Goal: Task Accomplishment & Management: Use online tool/utility

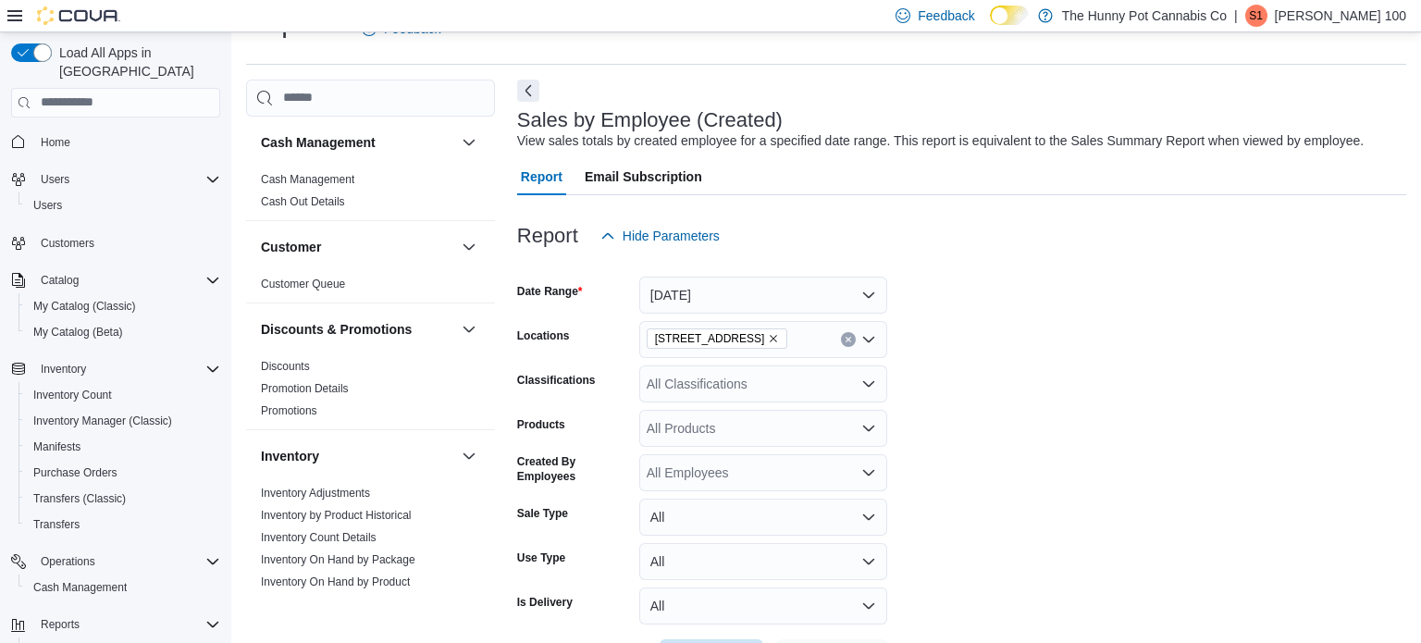
scroll to position [1023, 0]
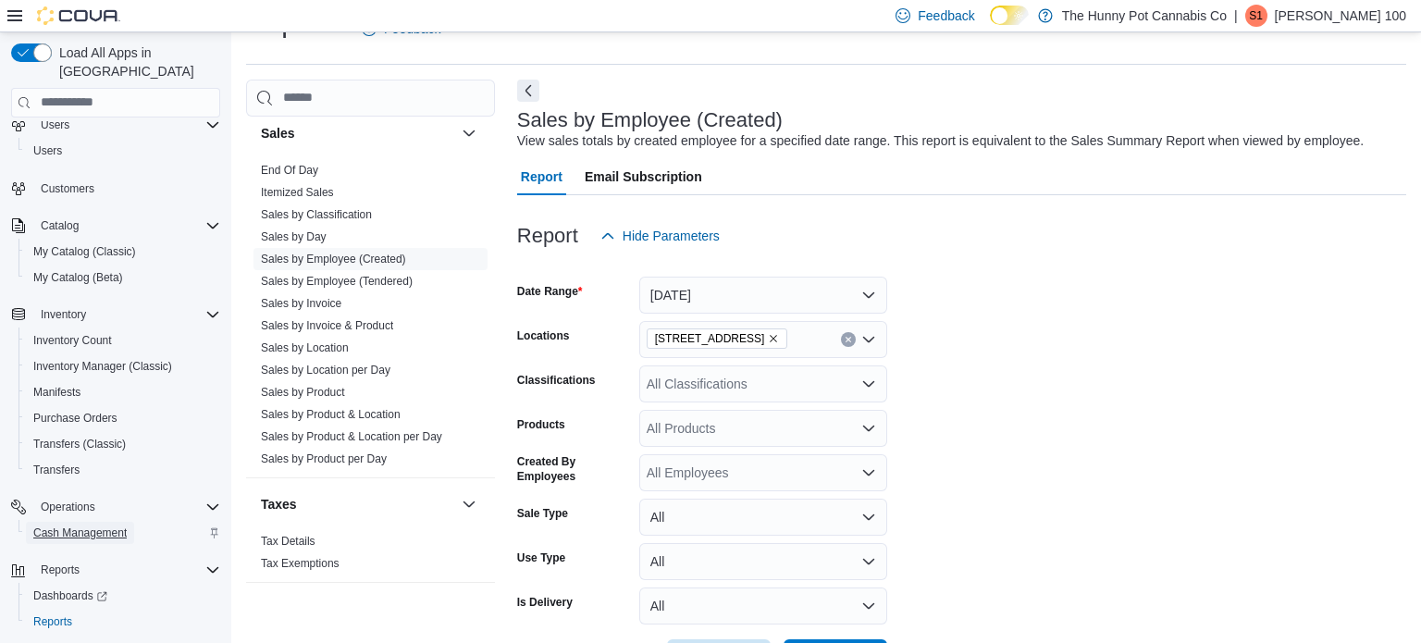
click at [46, 525] on span "Cash Management" at bounding box center [79, 532] width 93 height 15
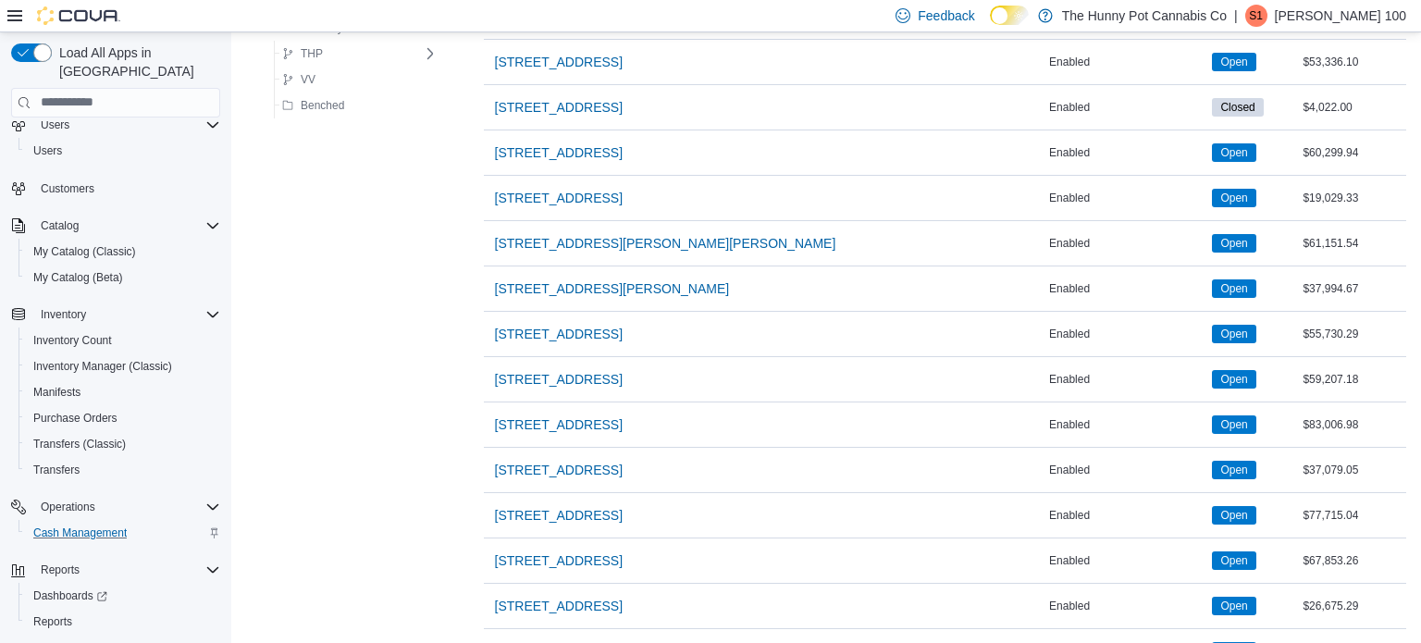
scroll to position [1257, 0]
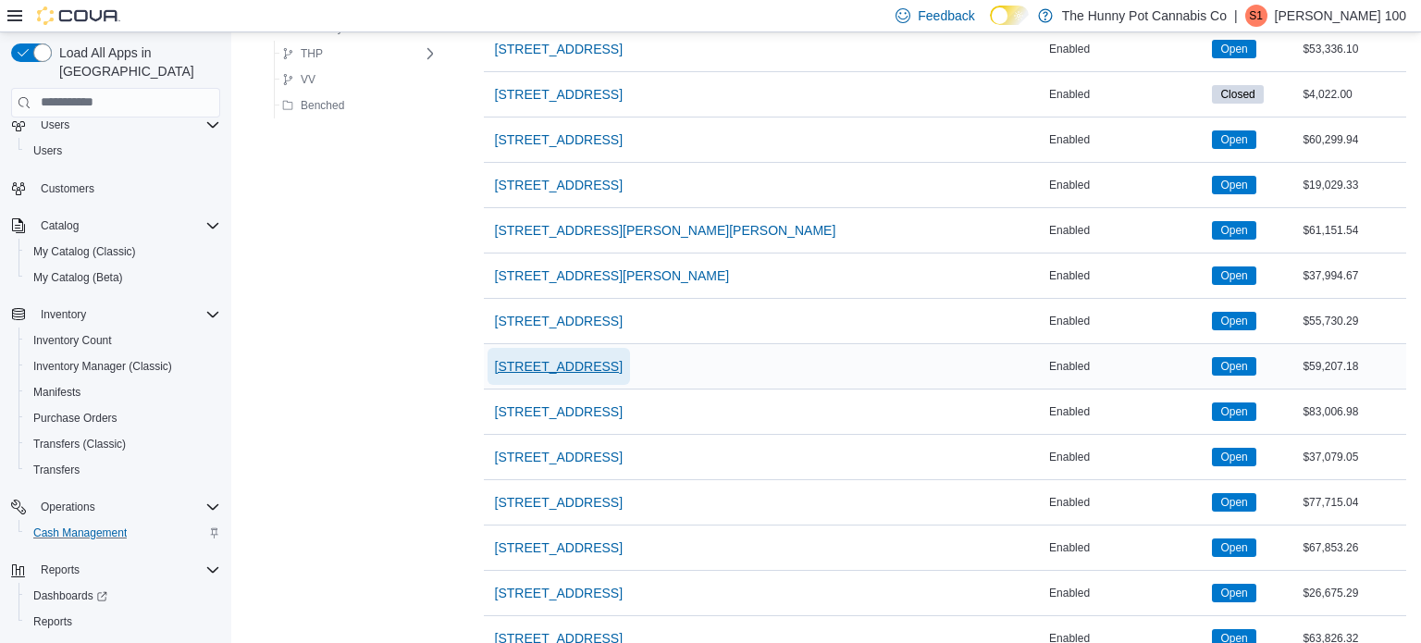
click at [529, 358] on span "[STREET_ADDRESS]" at bounding box center [559, 366] width 128 height 19
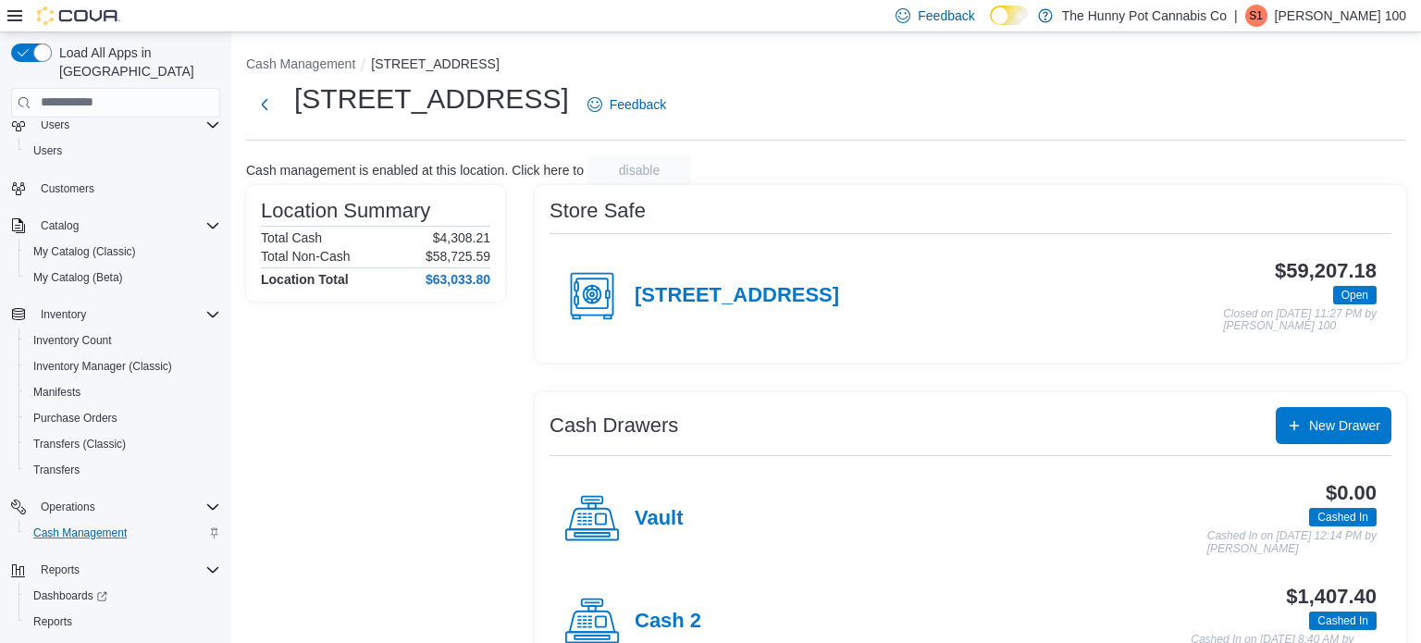
scroll to position [161, 0]
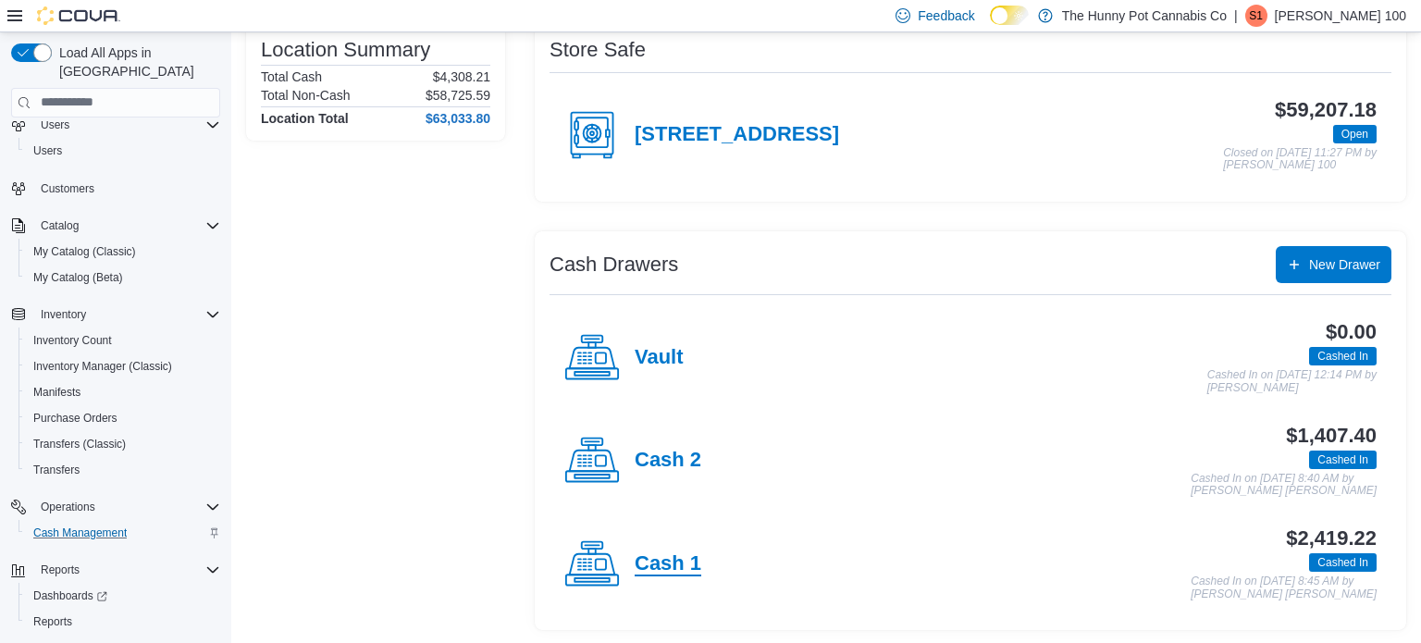
click at [648, 572] on h4 "Cash 1" at bounding box center [668, 564] width 67 height 24
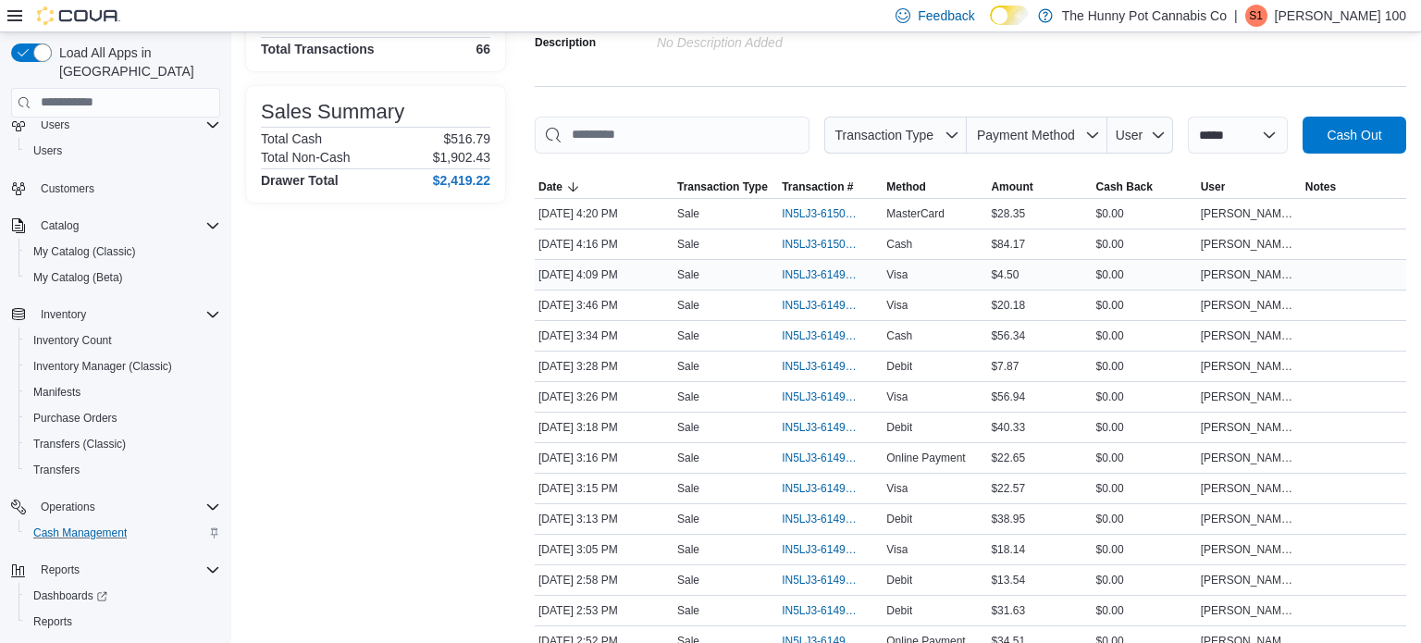
scroll to position [192, 0]
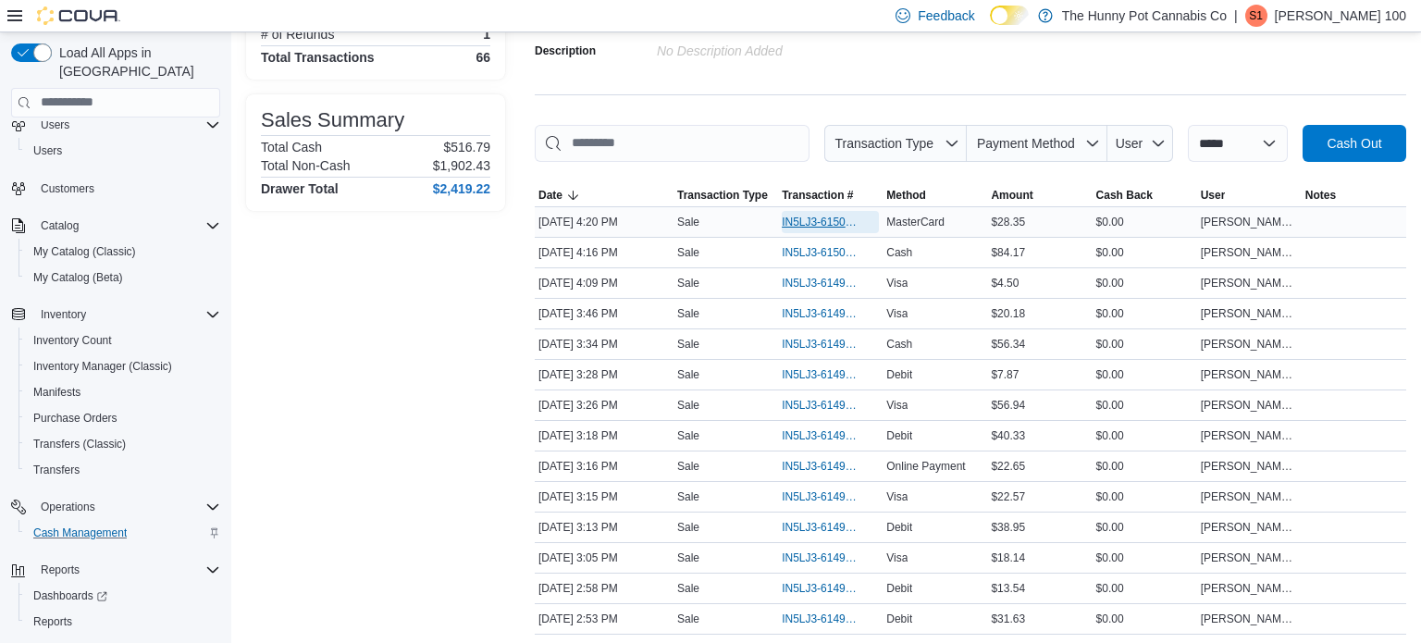
click at [838, 215] on span "IN5LJ3-6150068" at bounding box center [821, 222] width 79 height 15
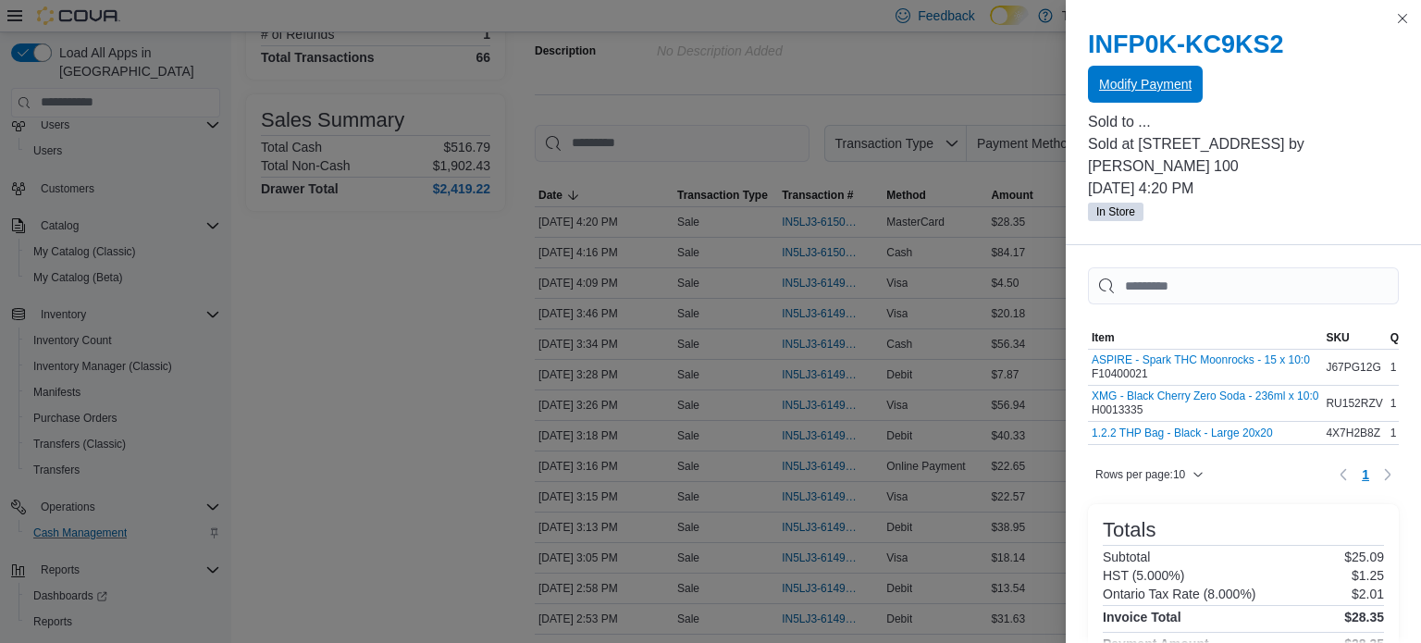
click at [1108, 85] on span "Modify Payment" at bounding box center [1145, 84] width 93 height 19
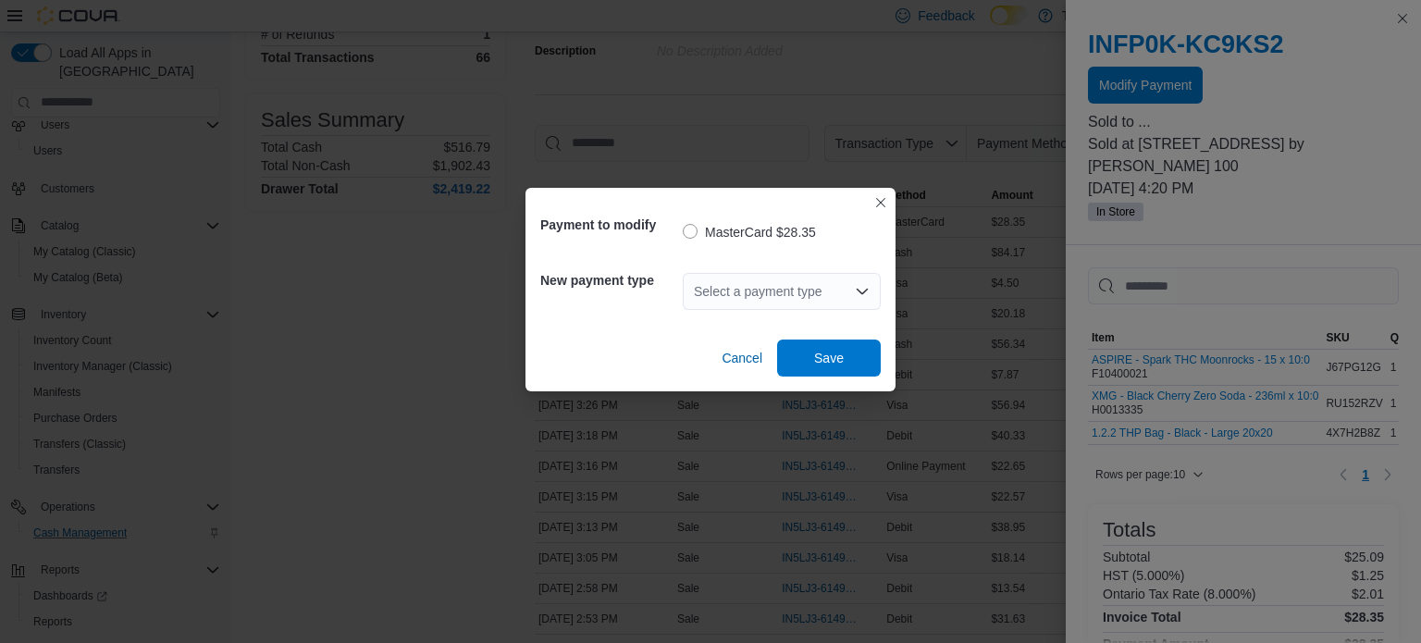
click at [710, 306] on div "Select a payment type" at bounding box center [782, 291] width 198 height 37
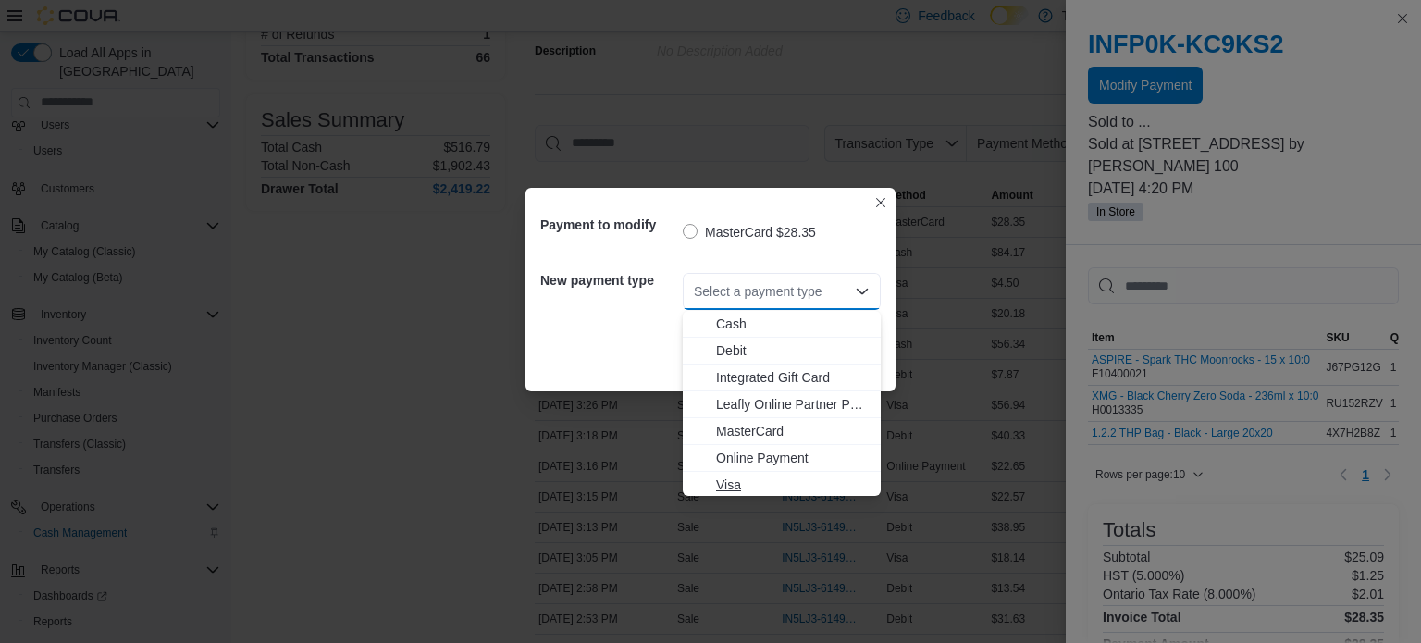
click at [736, 493] on button "Visa" at bounding box center [782, 485] width 198 height 27
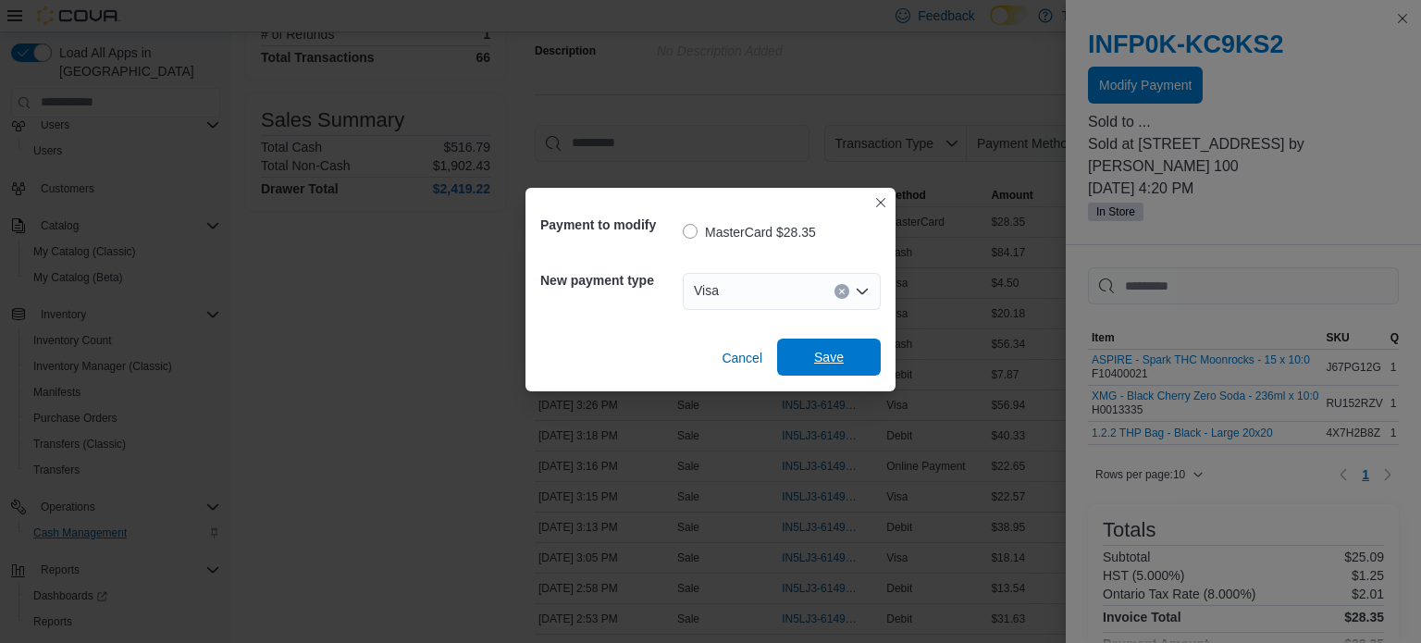
click at [805, 364] on span "Save" at bounding box center [828, 357] width 81 height 37
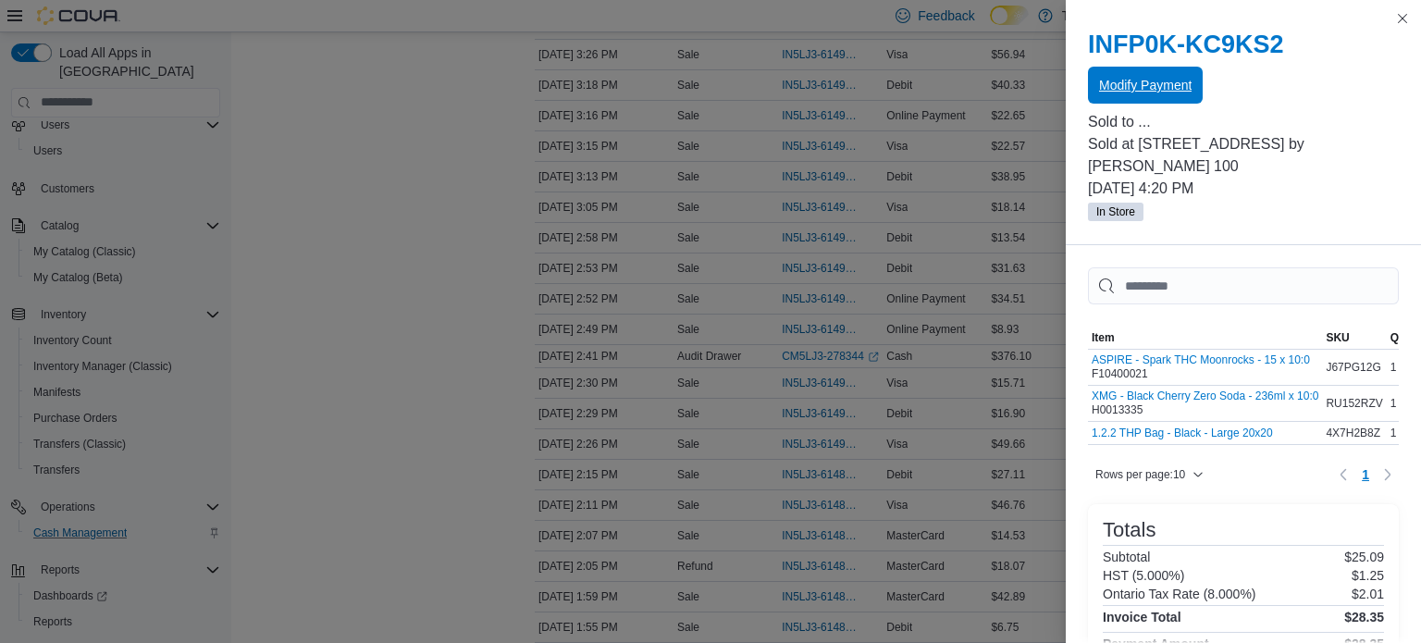
scroll to position [653, 0]
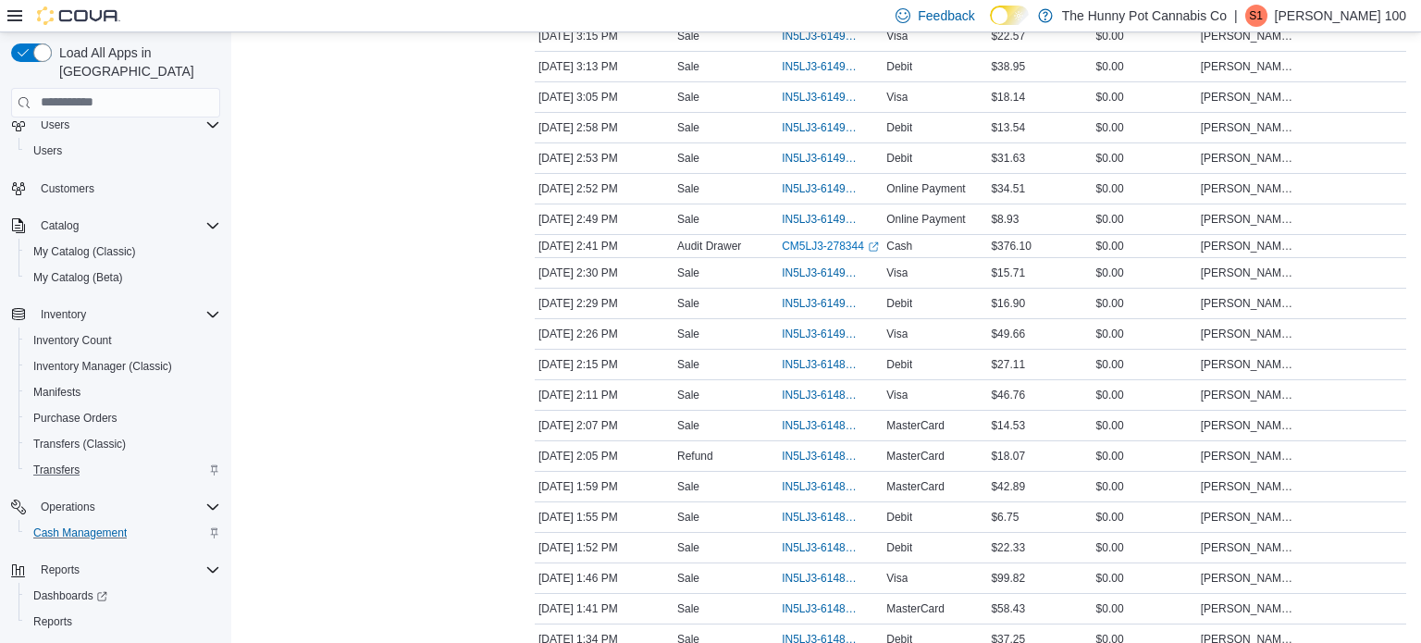
click at [92, 459] on div "Transfers" at bounding box center [123, 470] width 194 height 22
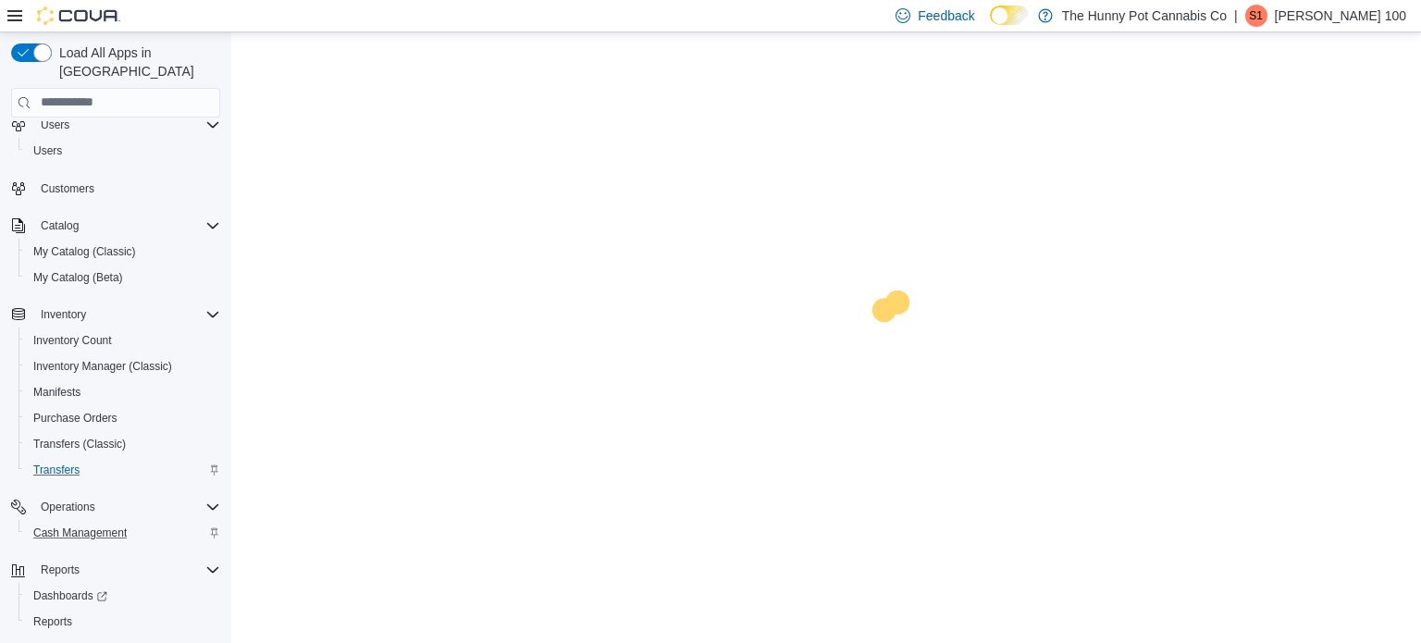
scroll to position [81, 0]
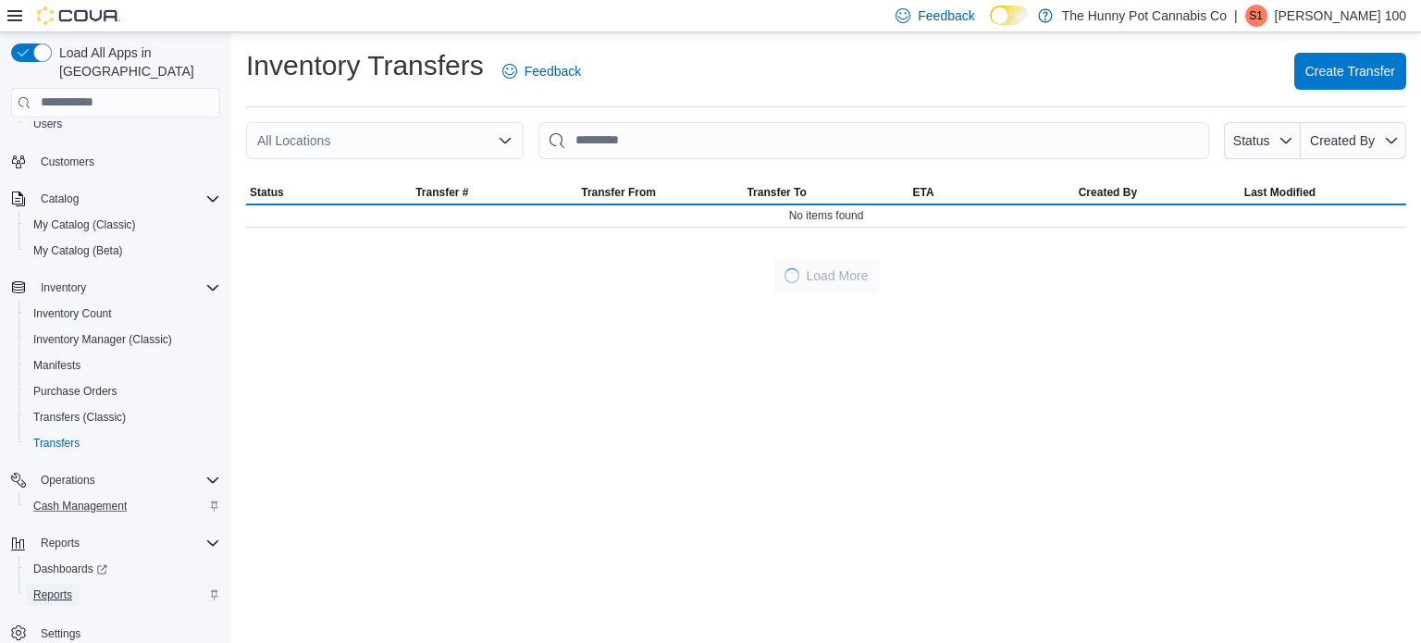
click at [47, 587] on span "Reports" at bounding box center [52, 594] width 39 height 15
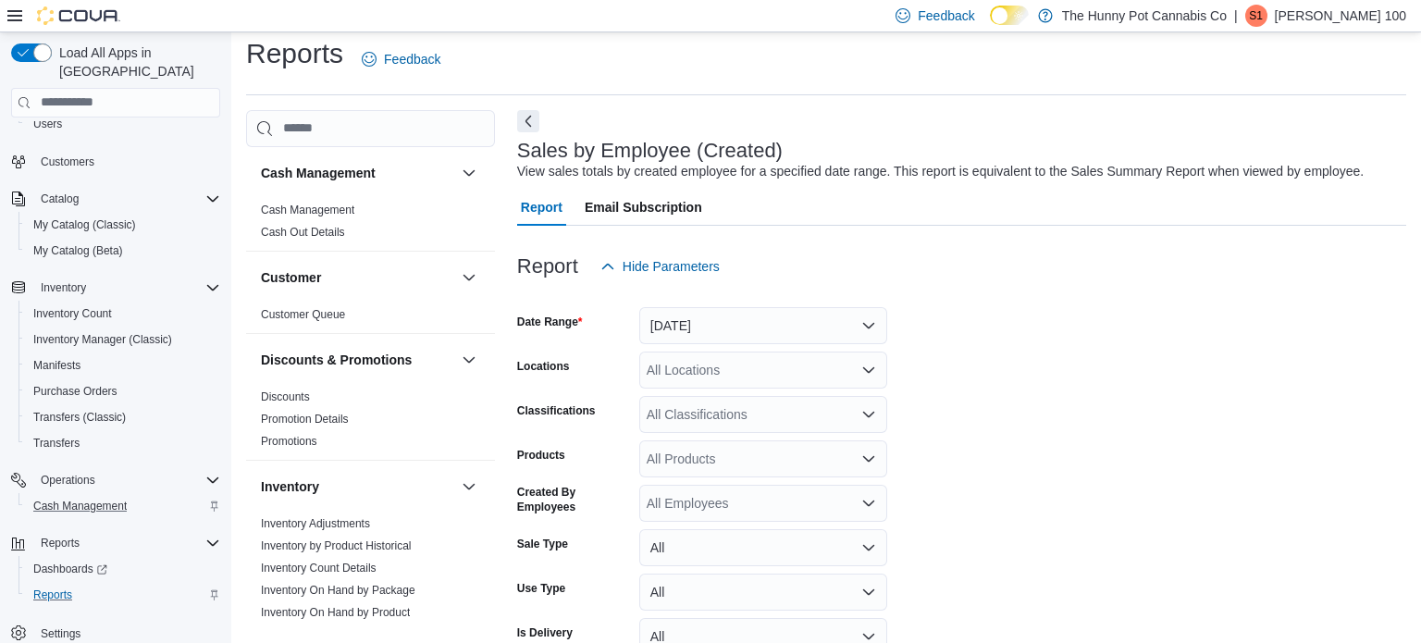
scroll to position [43, 0]
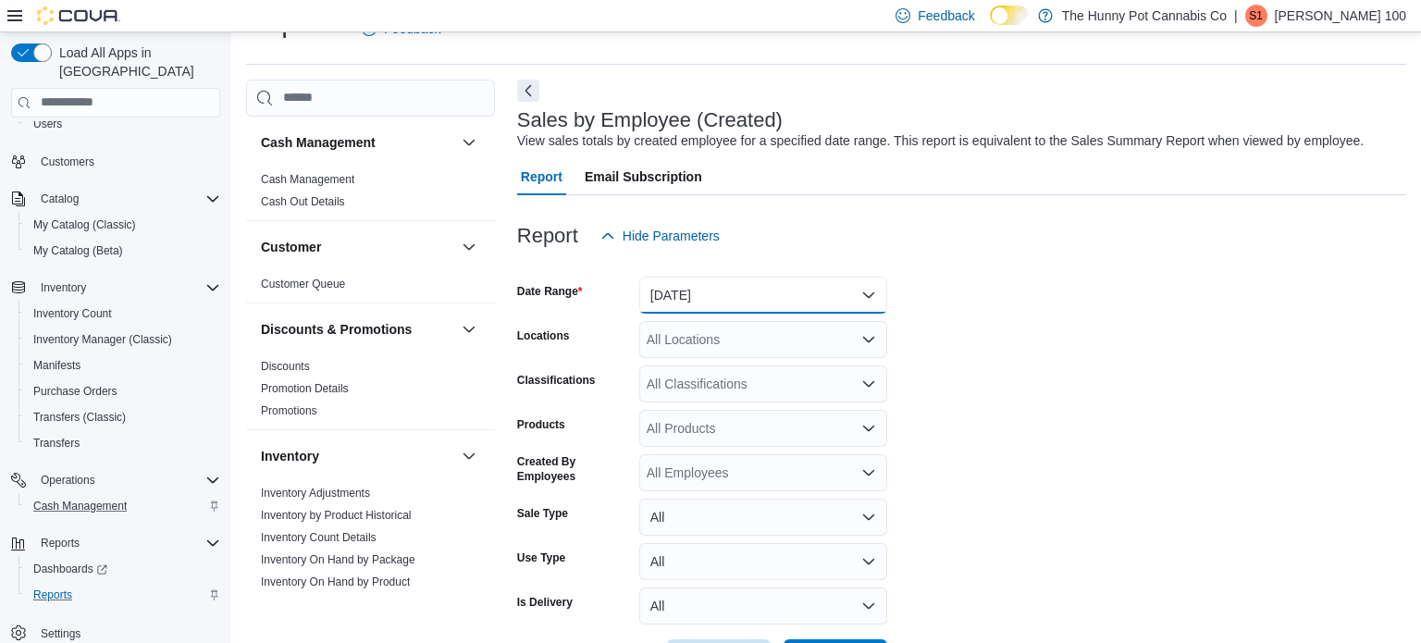
click at [815, 283] on button "[DATE]" at bounding box center [763, 295] width 248 height 37
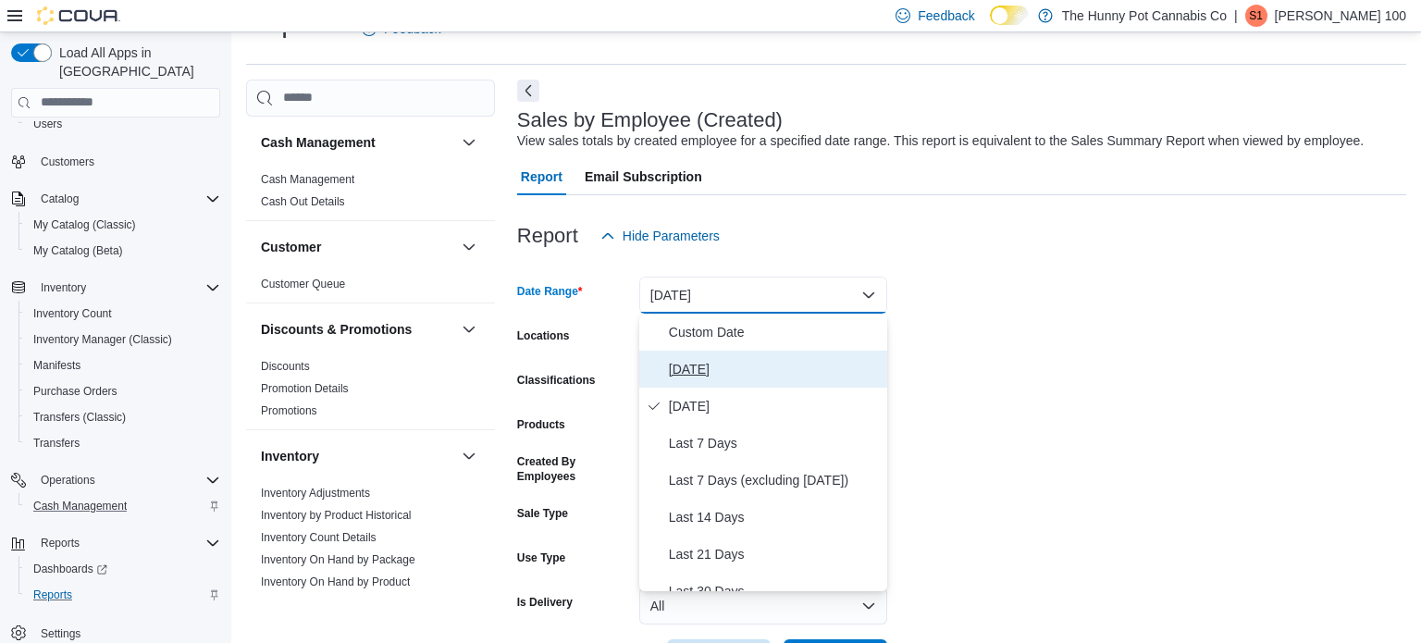
click at [774, 363] on span "[DATE]" at bounding box center [774, 369] width 211 height 22
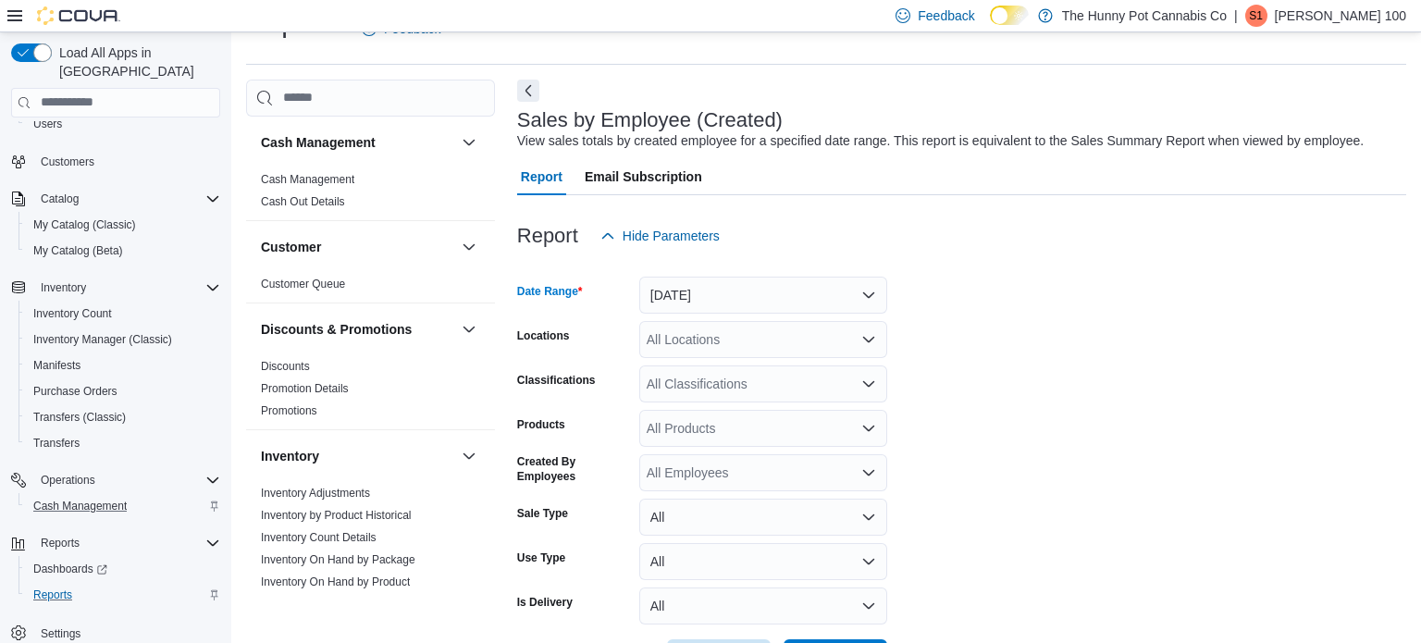
click at [759, 340] on div "All Locations" at bounding box center [763, 339] width 248 height 37
type input "***"
click at [771, 369] on span "[STREET_ADDRESS]" at bounding box center [752, 371] width 128 height 19
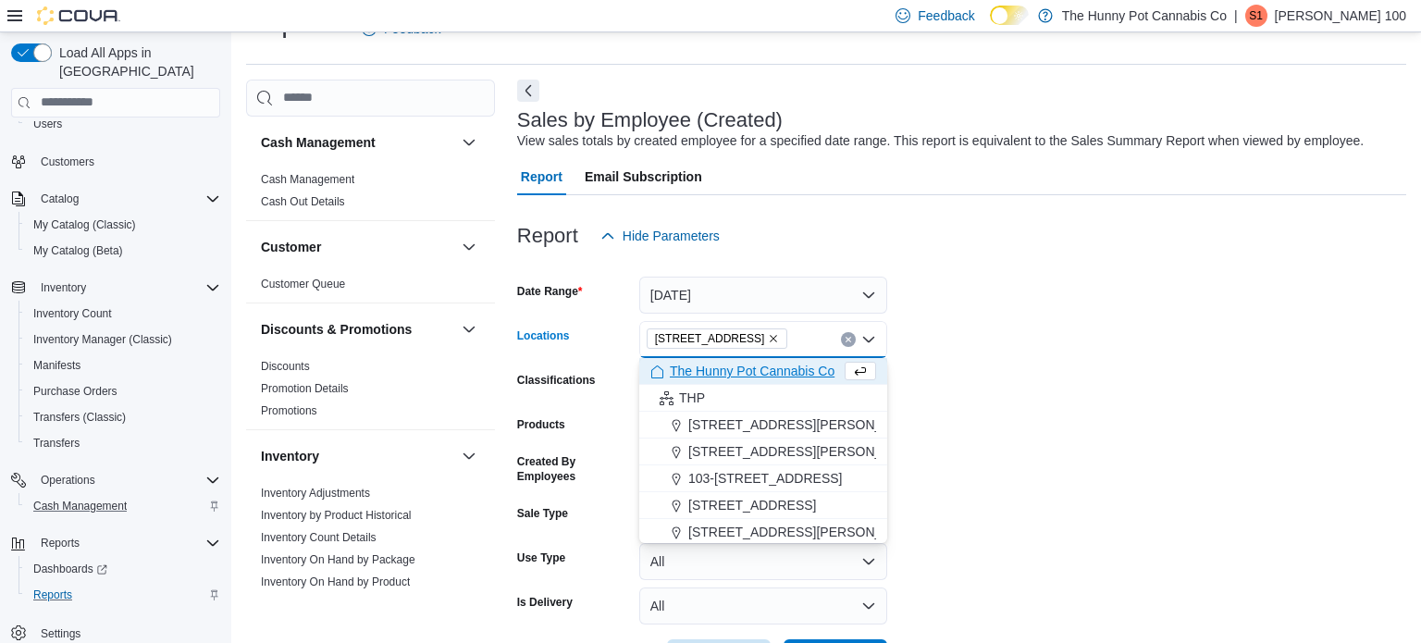
click at [1030, 377] on form "Date Range [DATE] Locations [STREET_ADDRESS] Selected. [STREET_ADDRESS] Press B…" at bounding box center [961, 465] width 889 height 422
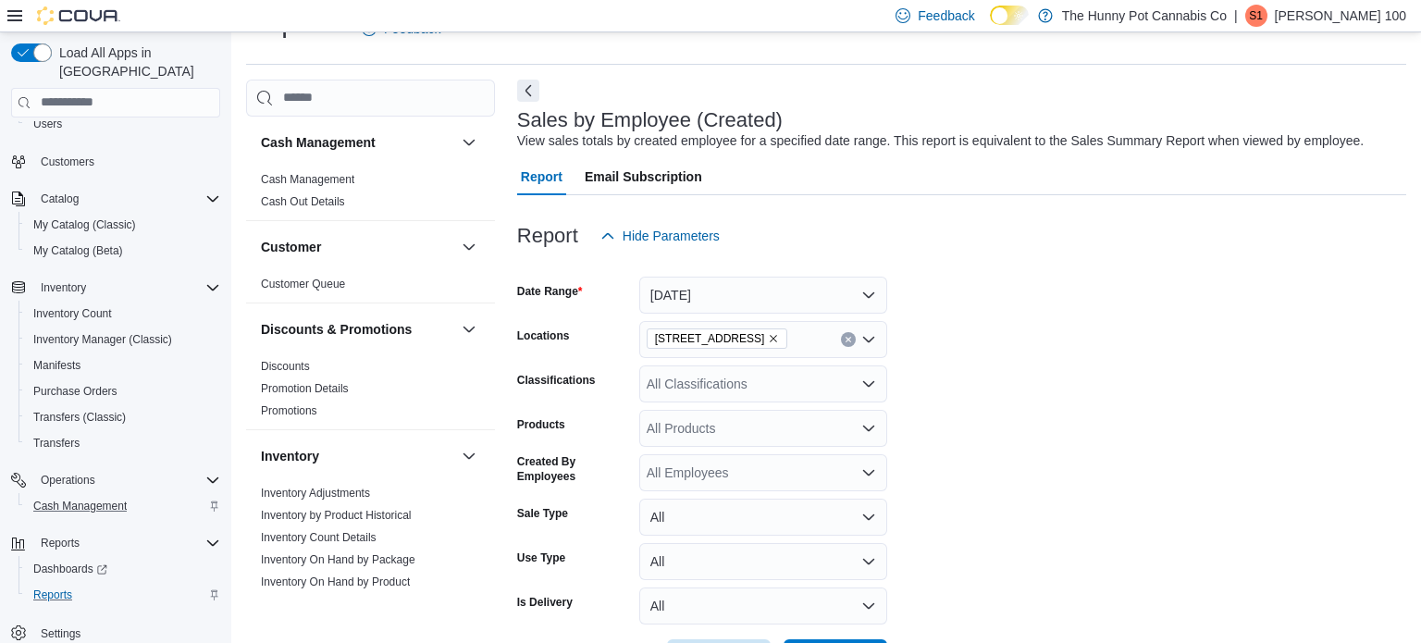
scroll to position [112, 0]
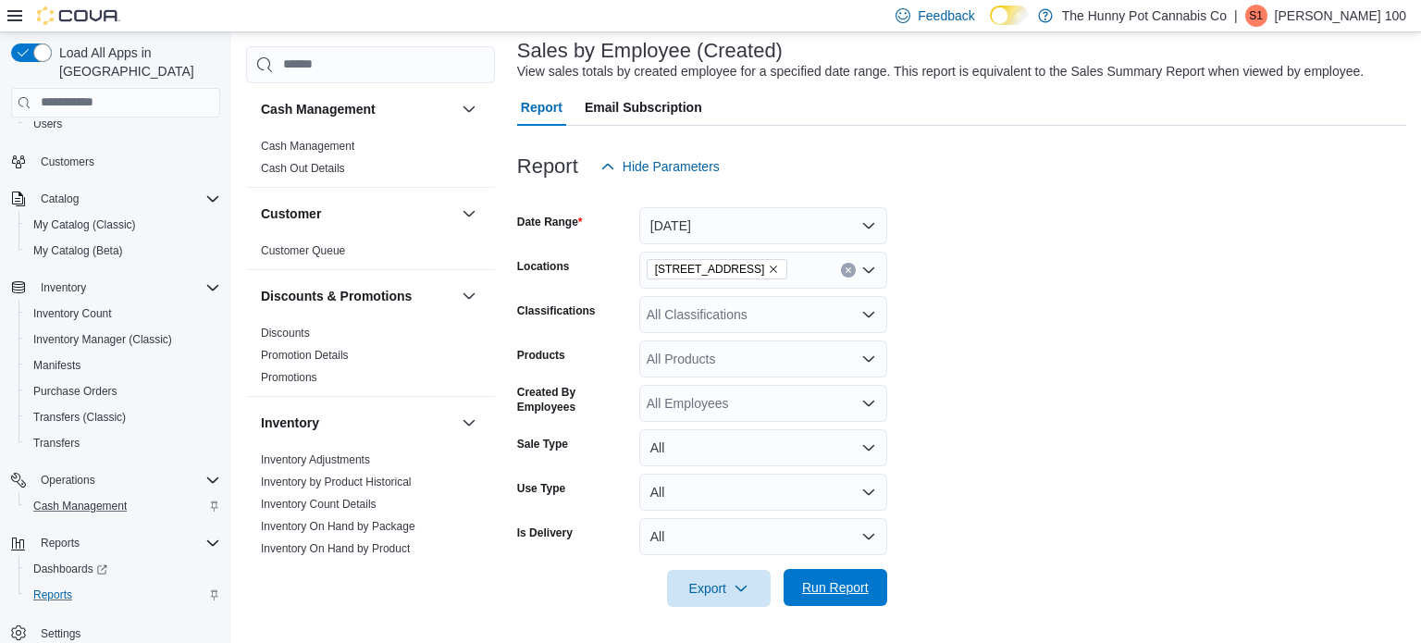
click at [834, 578] on span "Run Report" at bounding box center [835, 587] width 67 height 19
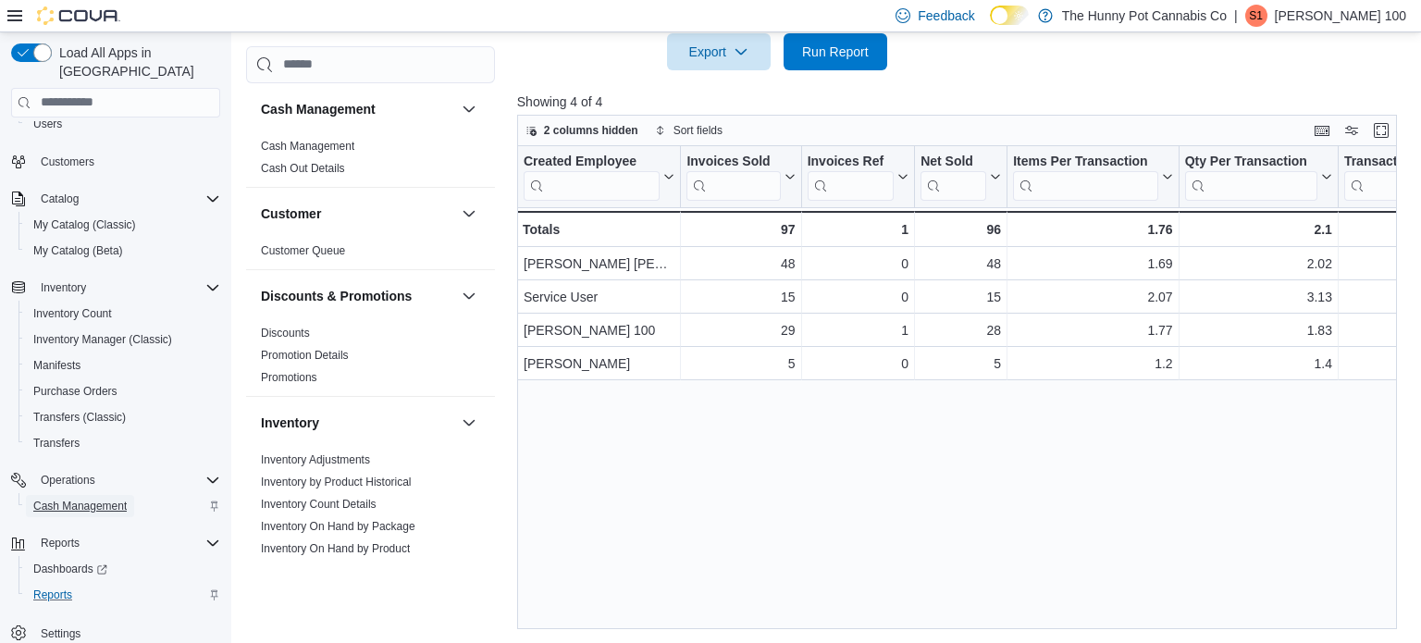
click at [92, 499] on span "Cash Management" at bounding box center [79, 506] width 93 height 15
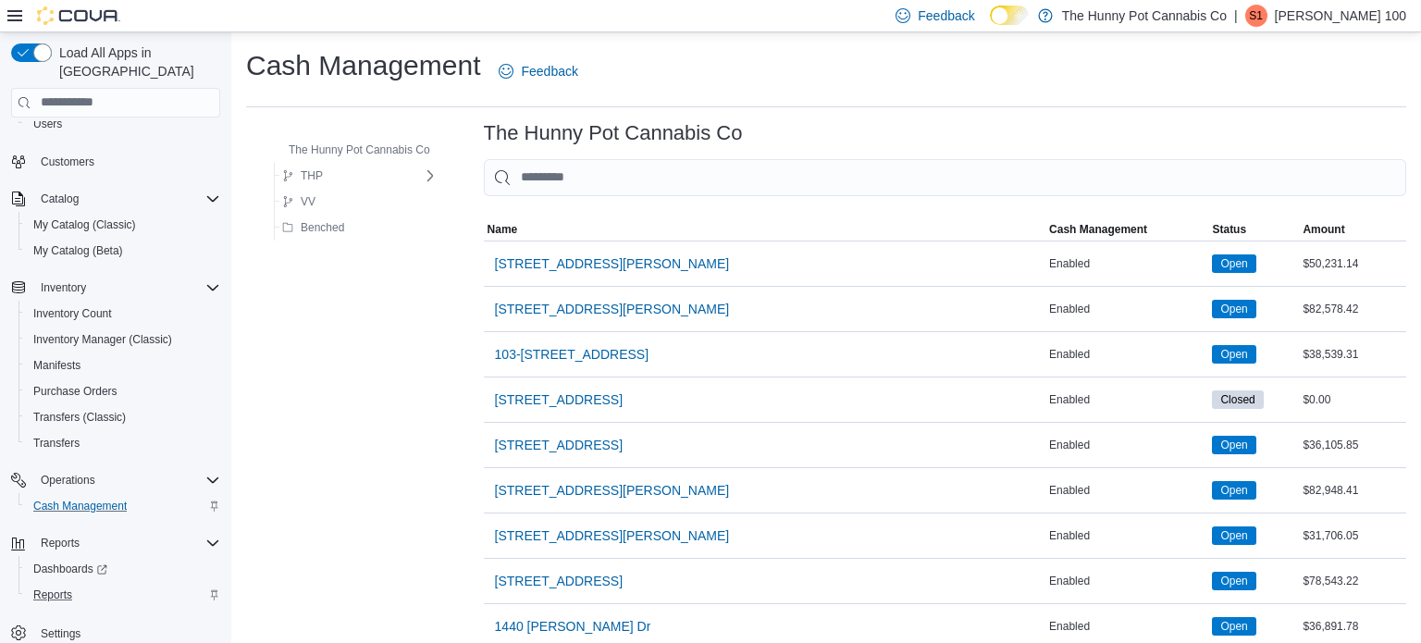
scroll to position [55, 0]
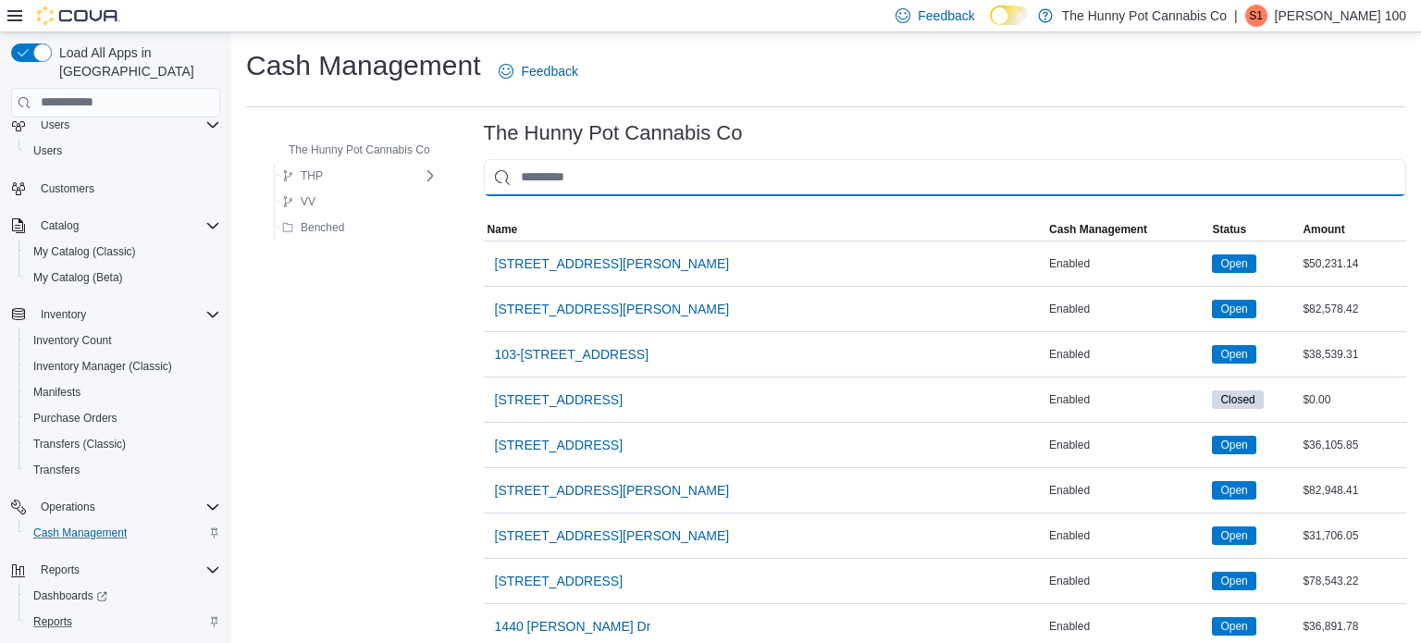
click at [547, 165] on input "This is a search bar. As you type, the results lower in the page will automatic…" at bounding box center [945, 177] width 922 height 37
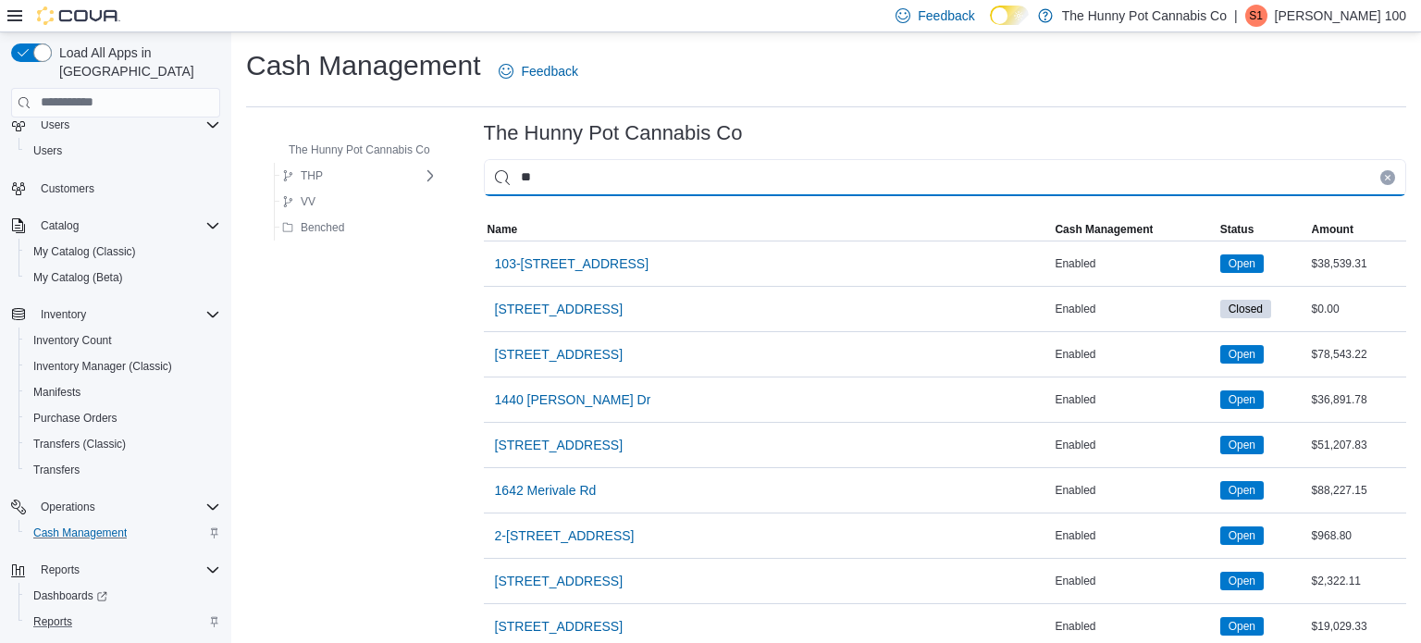
type input "***"
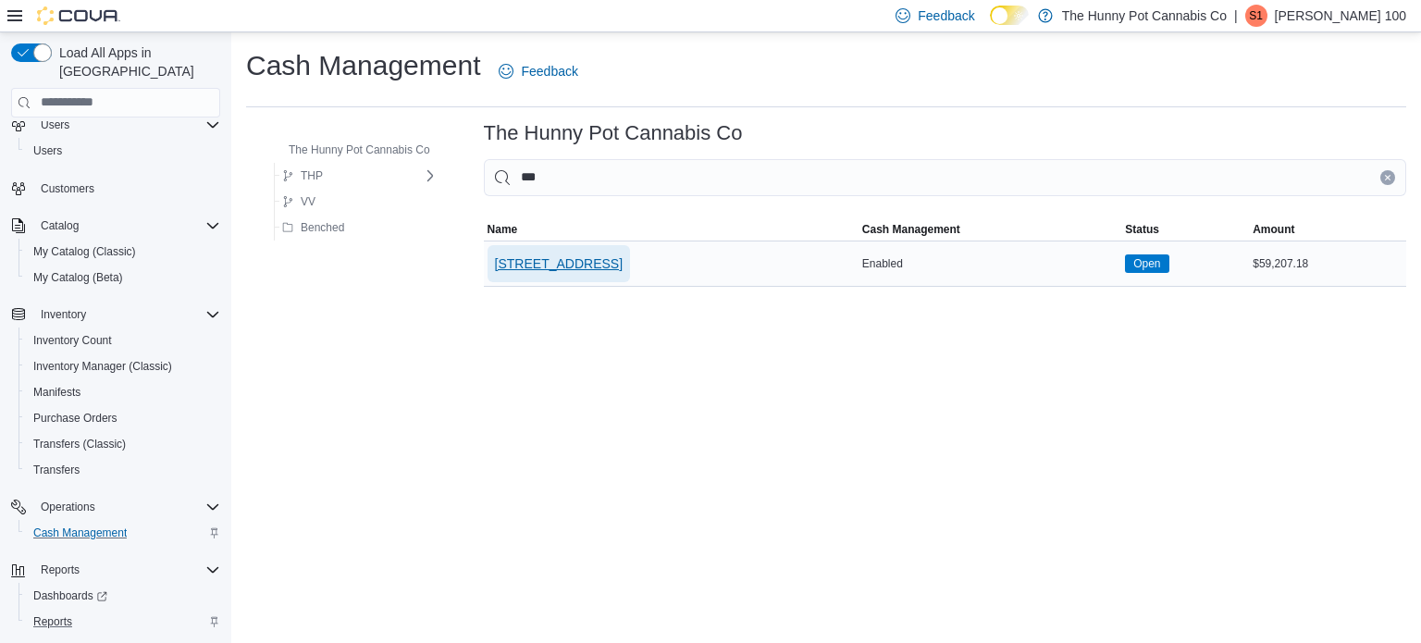
click at [535, 259] on span "[STREET_ADDRESS]" at bounding box center [559, 263] width 128 height 19
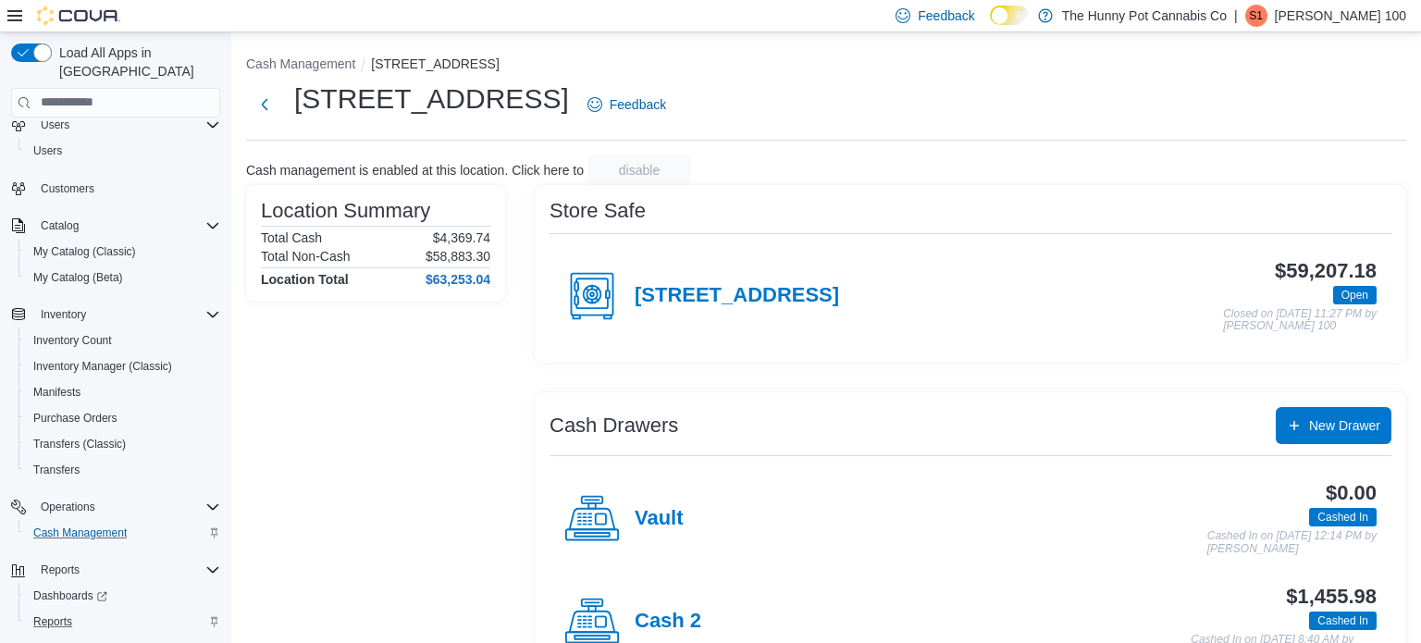
scroll to position [161, 0]
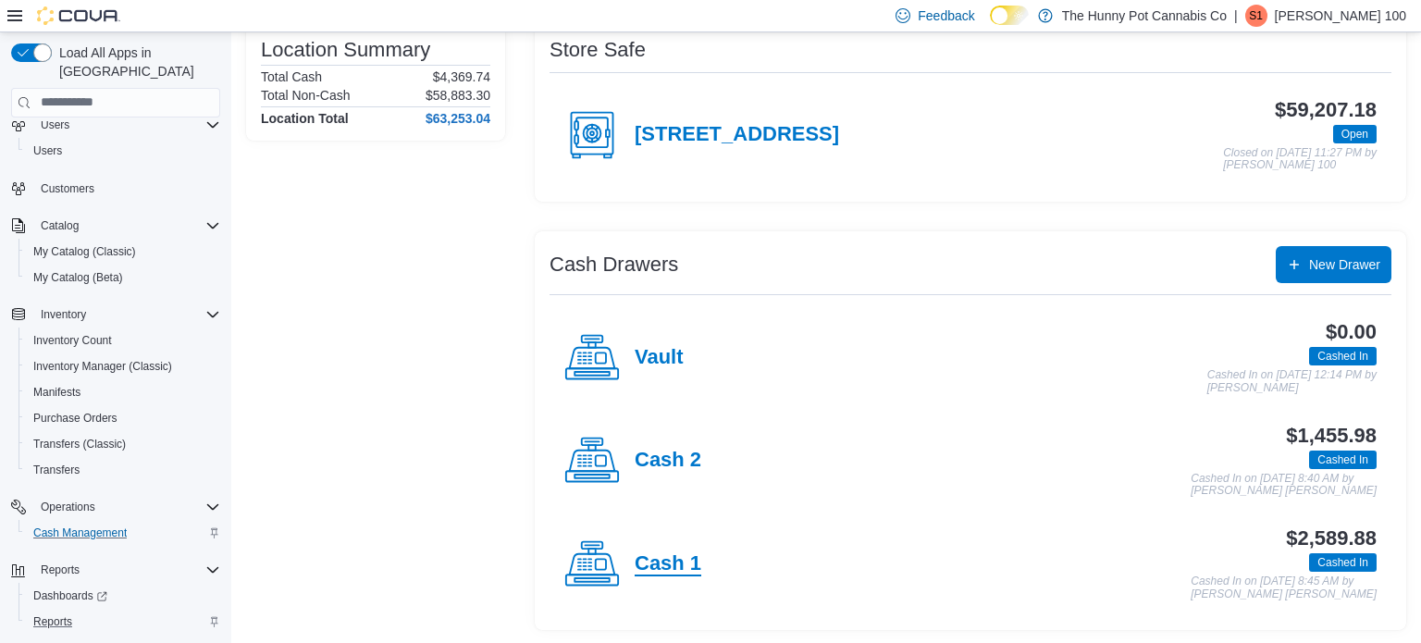
click at [683, 569] on h4 "Cash 1" at bounding box center [668, 564] width 67 height 24
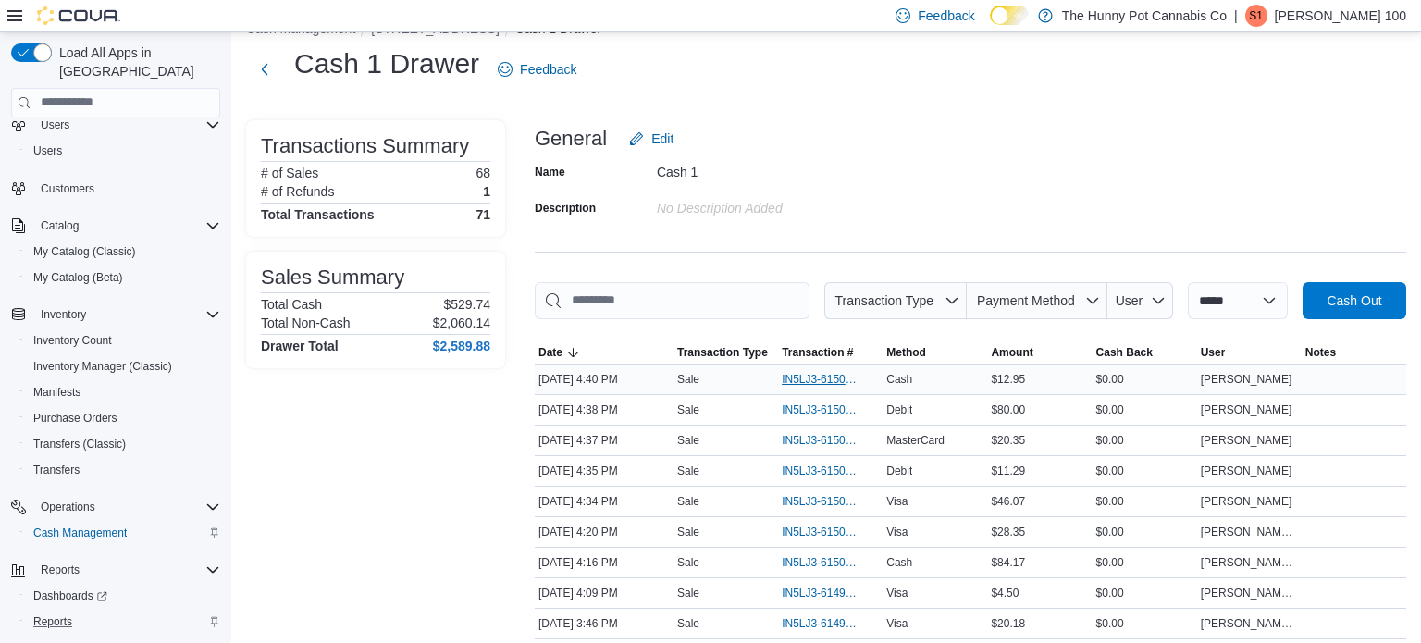
scroll to position [43, 0]
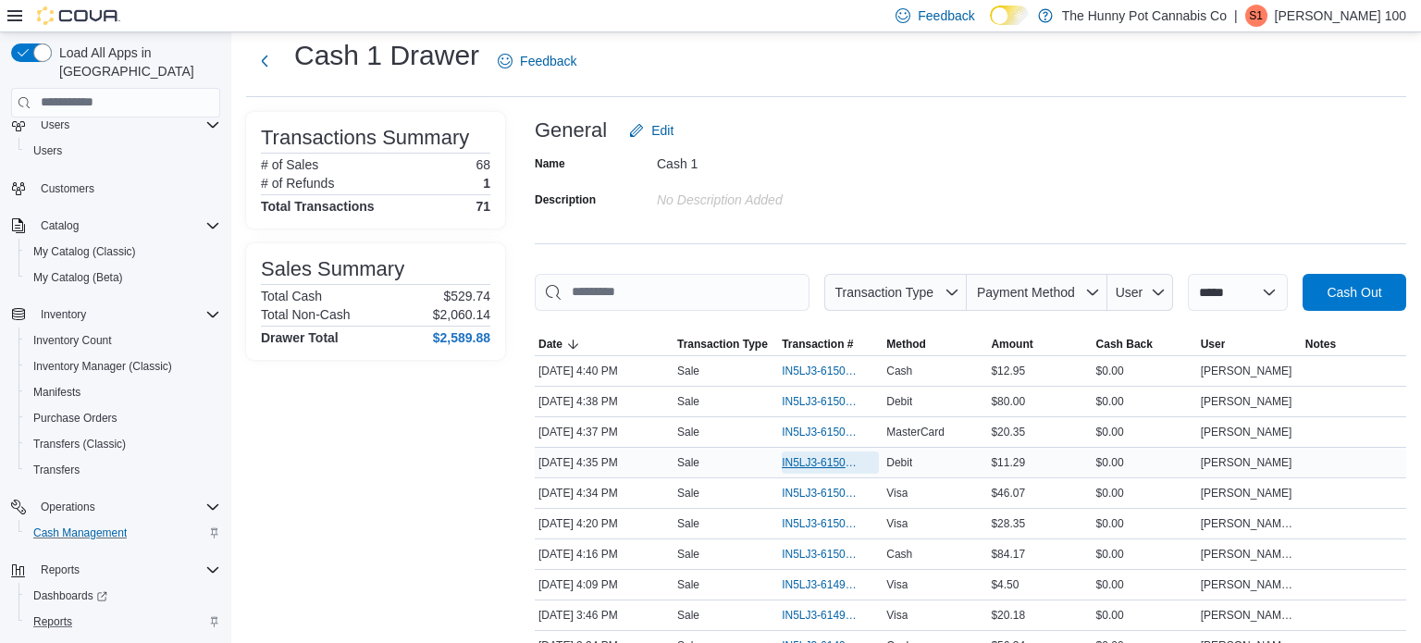
click at [820, 461] on span "IN5LJ3-6150219" at bounding box center [821, 462] width 79 height 15
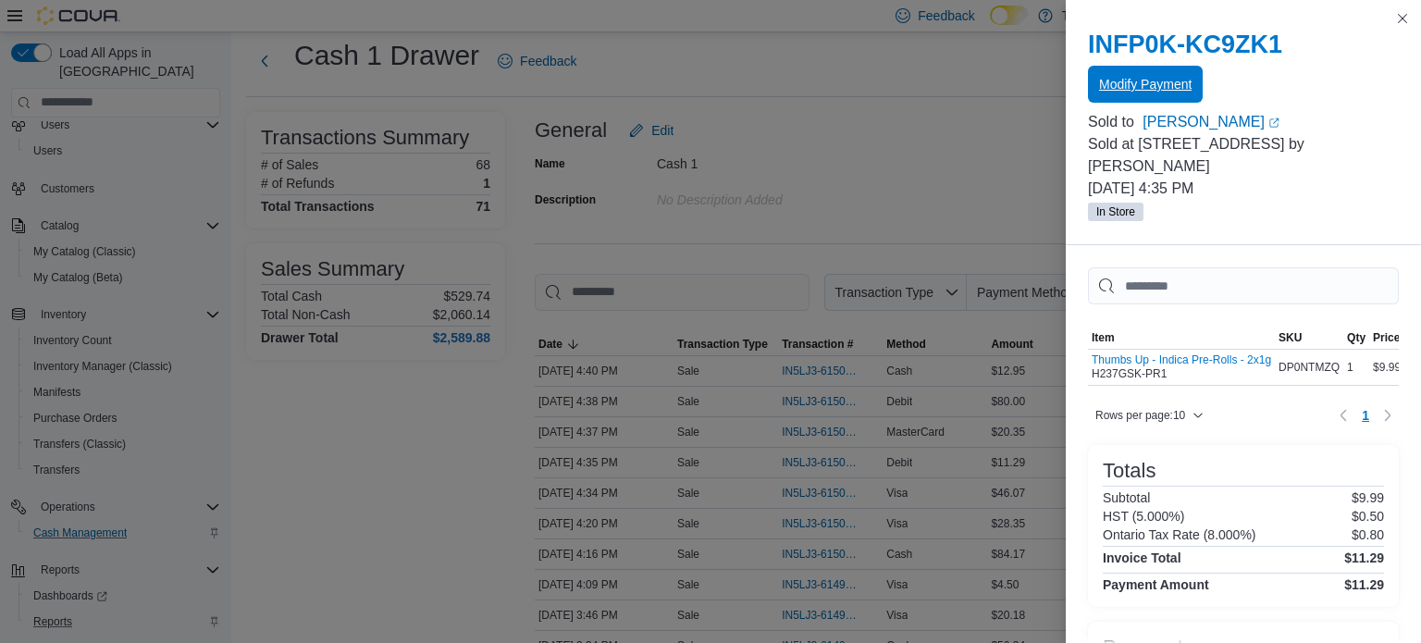
click at [1165, 84] on span "Modify Payment" at bounding box center [1145, 84] width 93 height 19
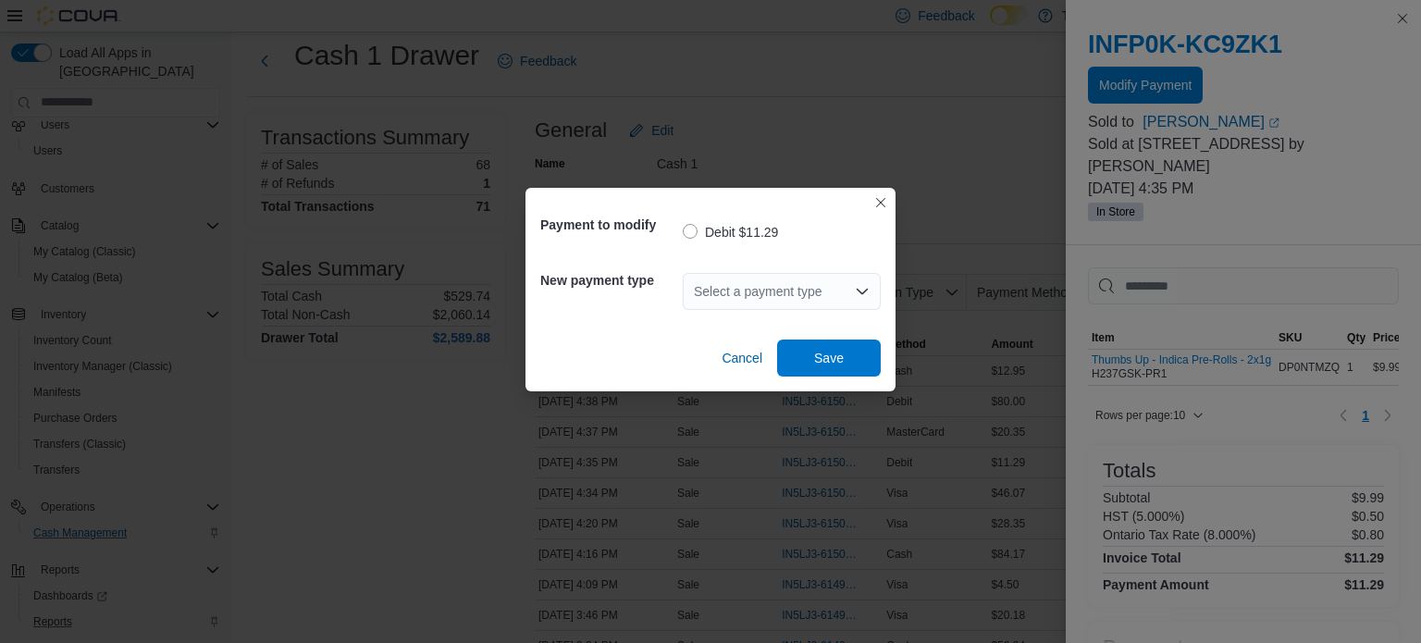
click at [726, 296] on div "Select a payment type" at bounding box center [782, 291] width 198 height 37
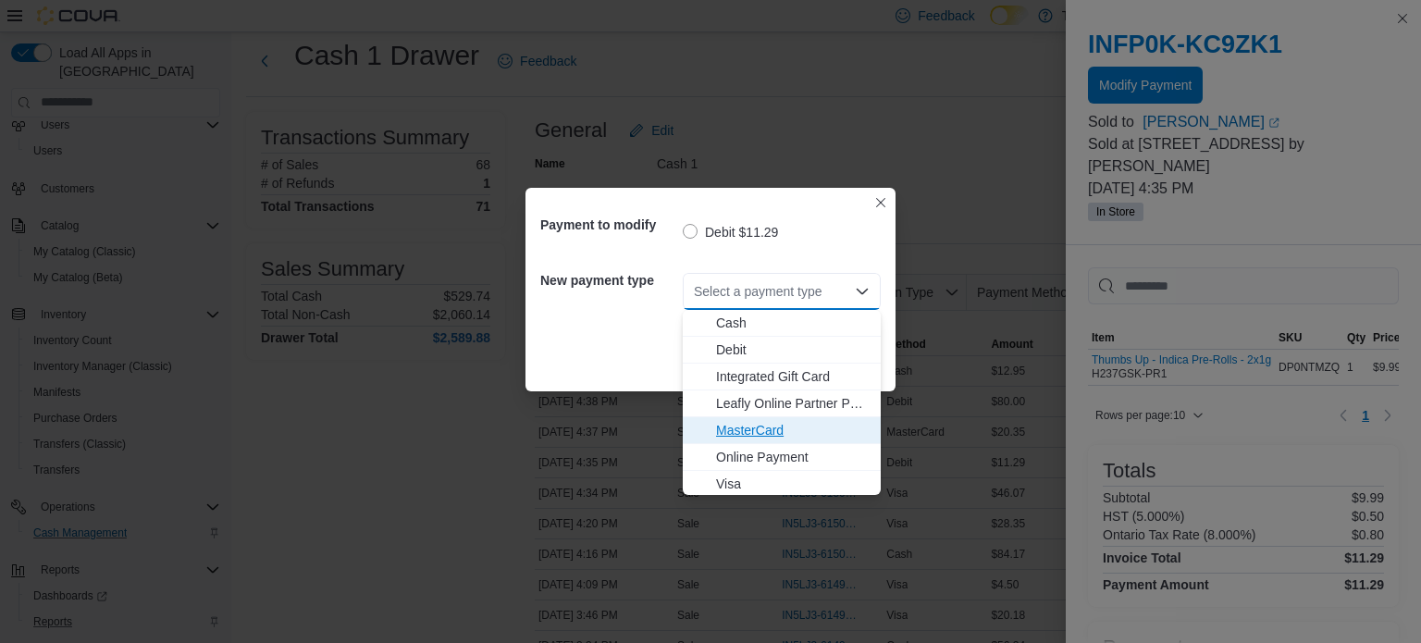
click at [725, 425] on span "MasterCard" at bounding box center [793, 430] width 154 height 19
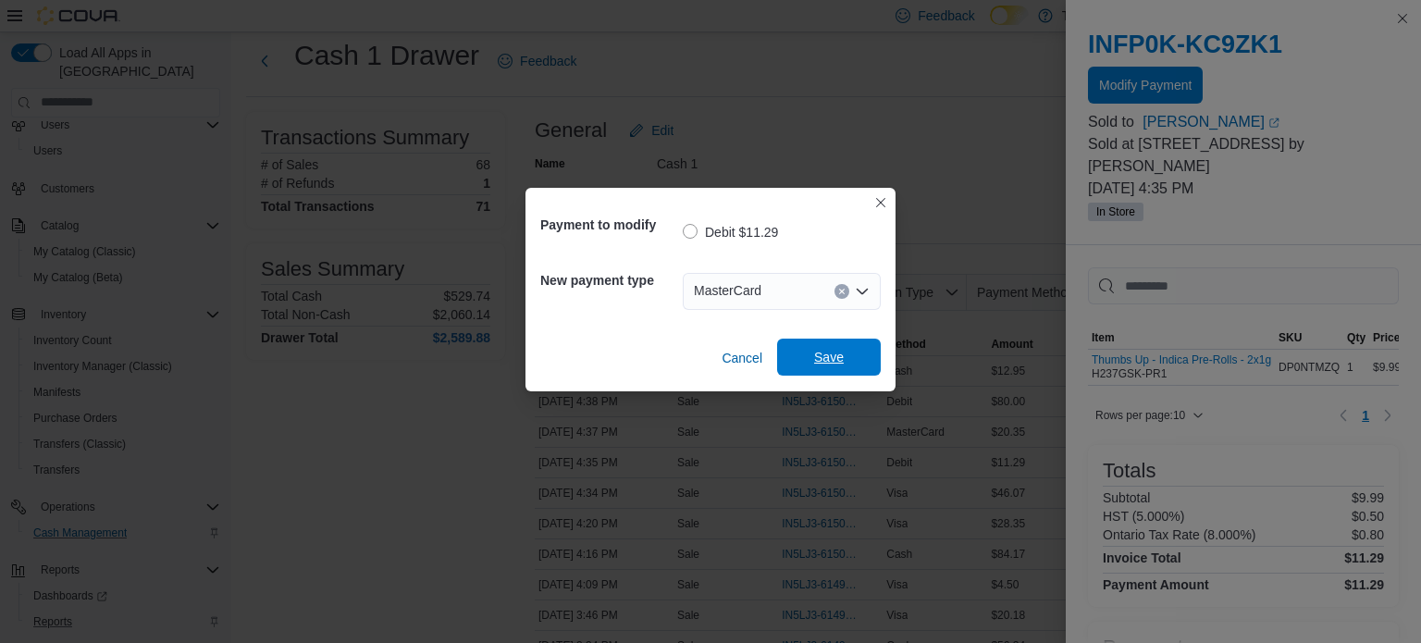
click at [852, 356] on span "Save" at bounding box center [828, 357] width 81 height 37
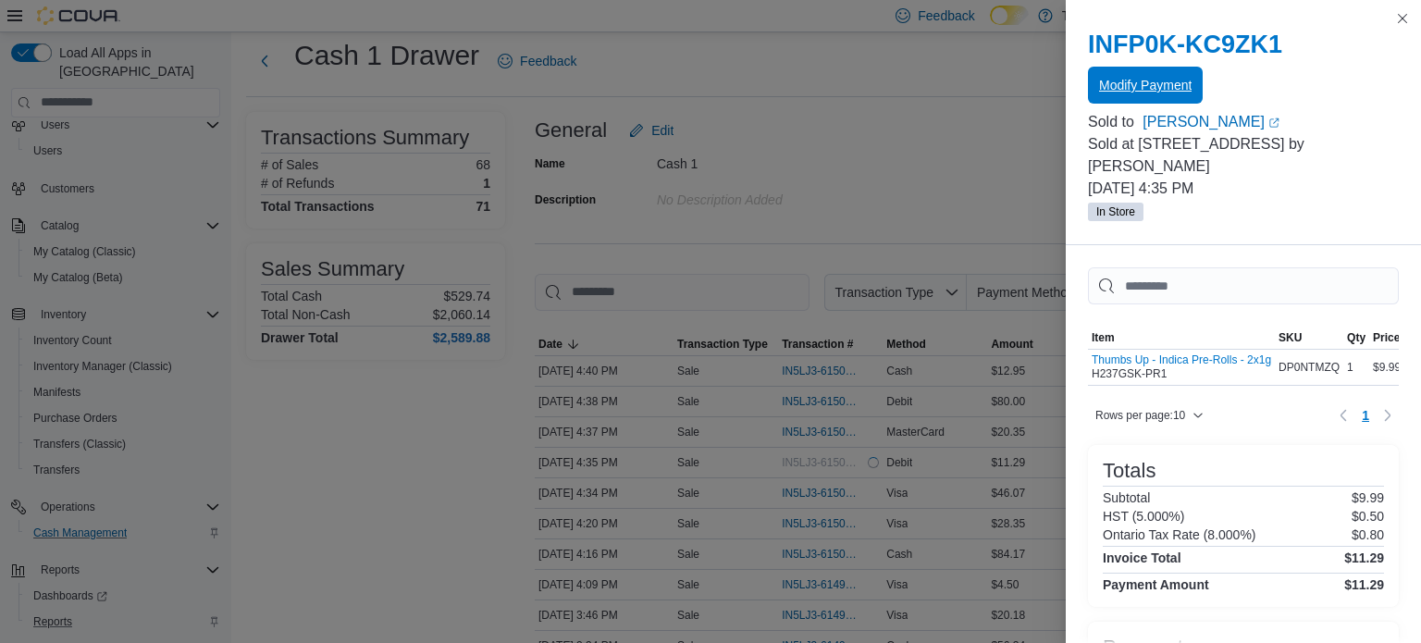
scroll to position [0, 0]
